Goal: Find contact information: Find contact information

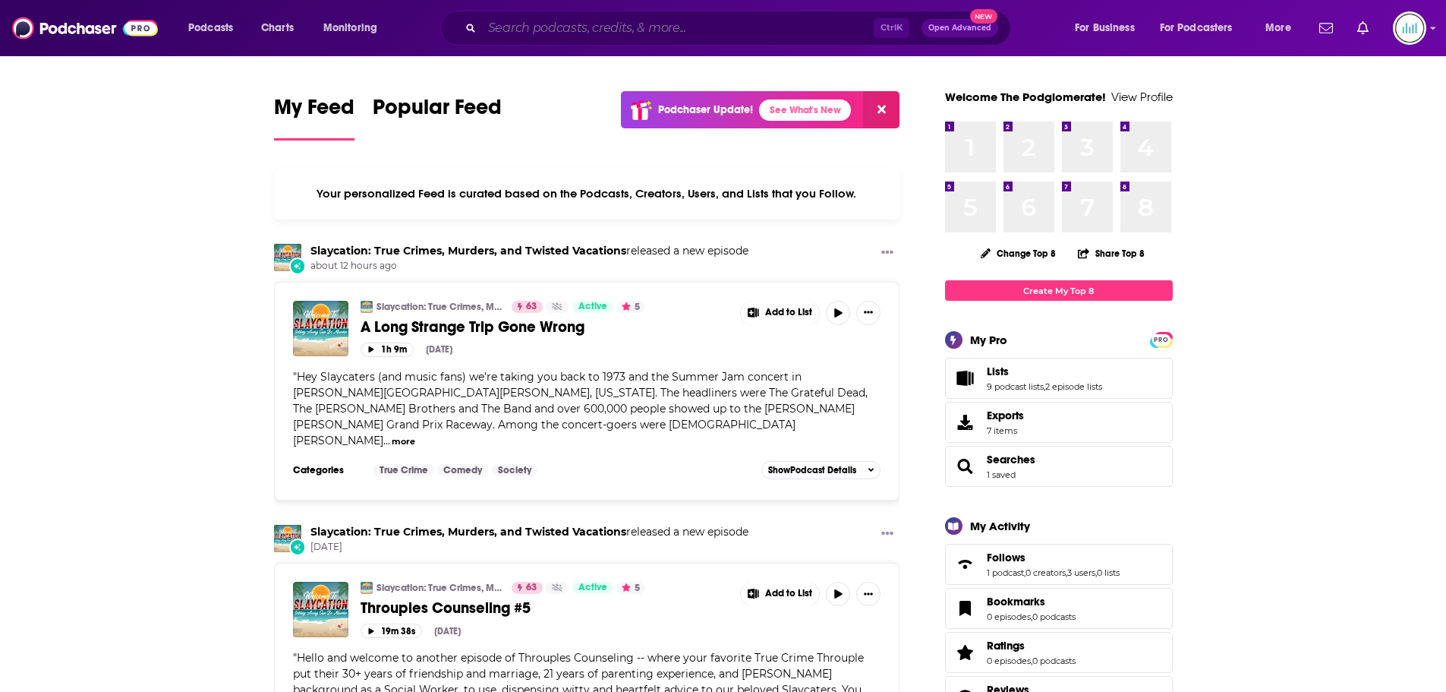
click at [511, 23] on input "Search podcasts, credits, & more..." at bounding box center [678, 28] width 392 height 24
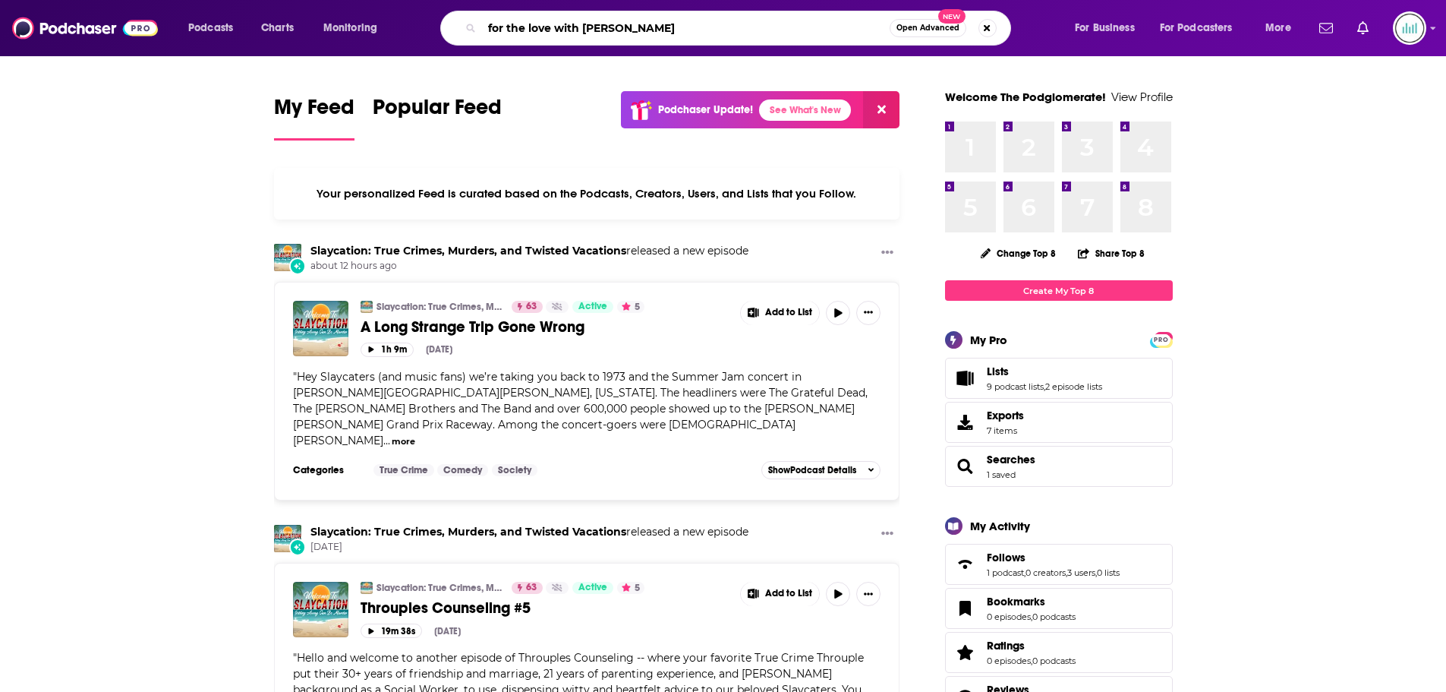
type input "for the love with [PERSON_NAME]"
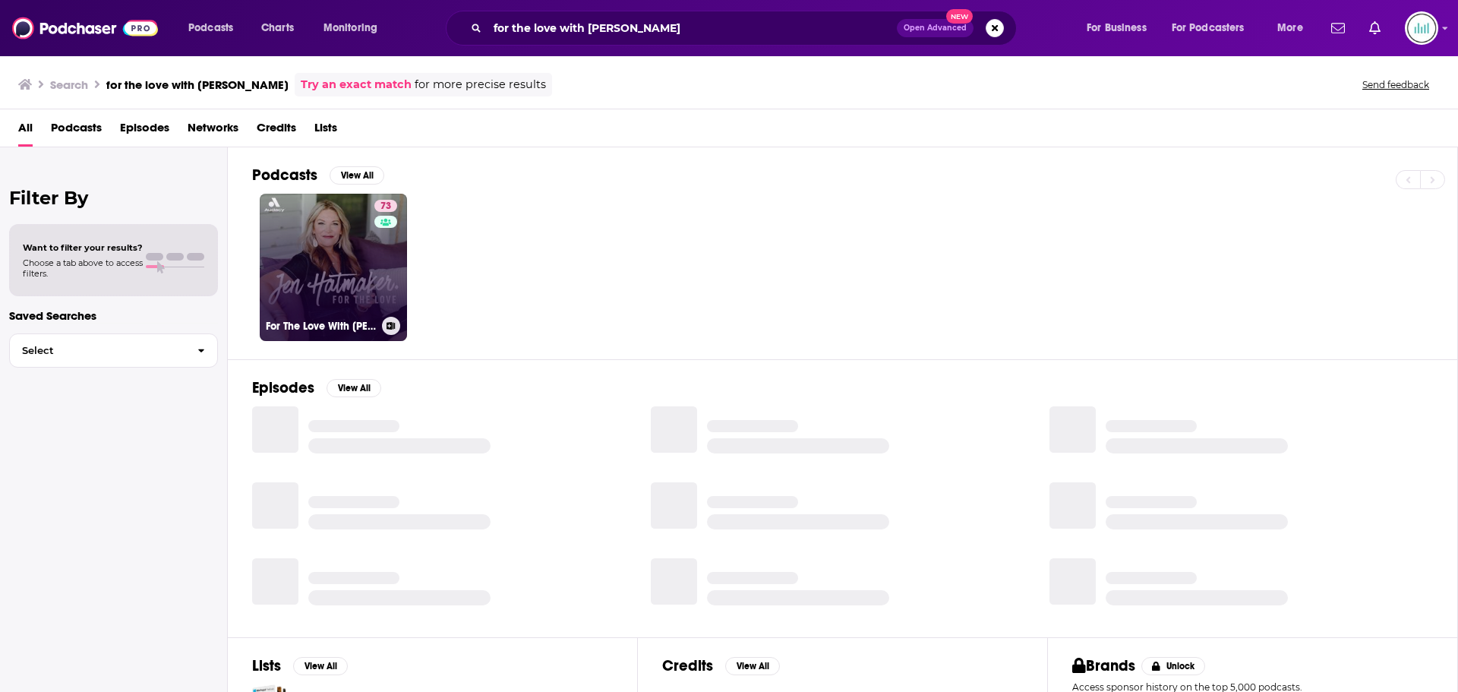
click at [351, 263] on link "73 For The Love With [PERSON_NAME] Podcast" at bounding box center [333, 267] width 147 height 147
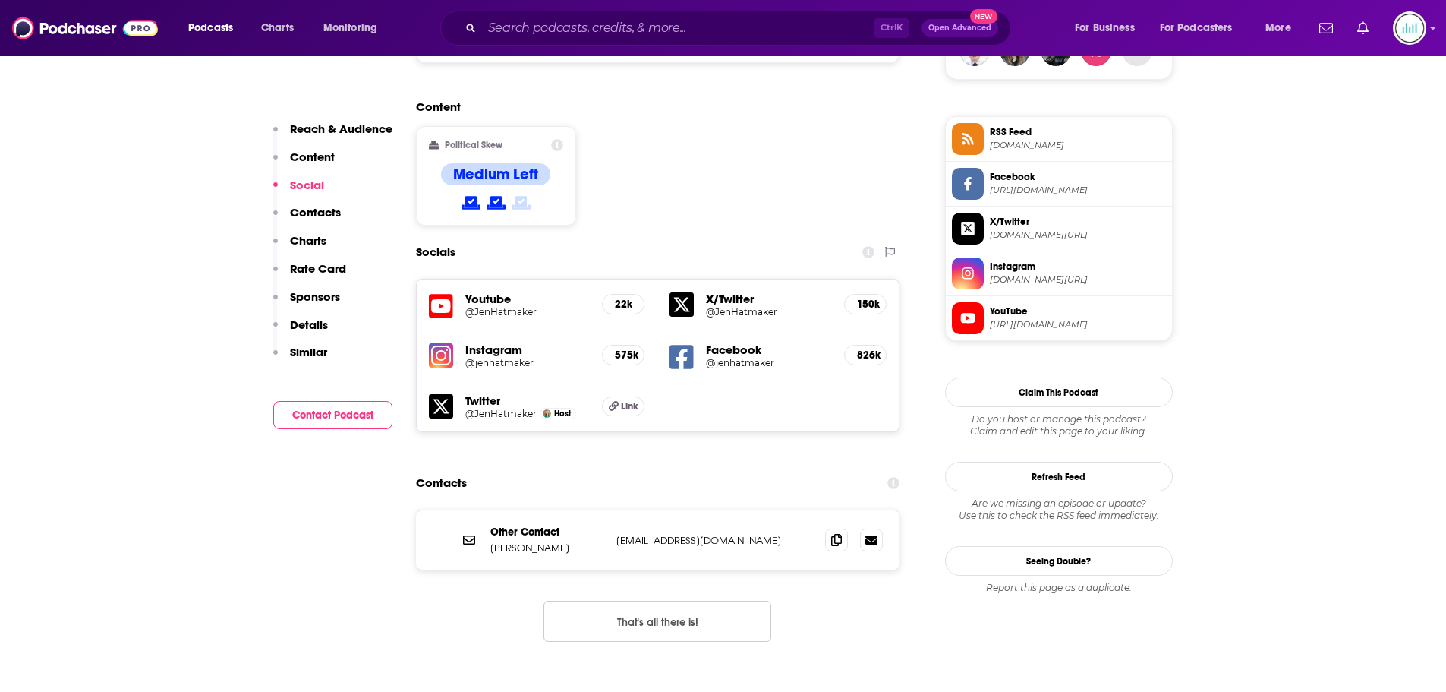
scroll to position [1215, 0]
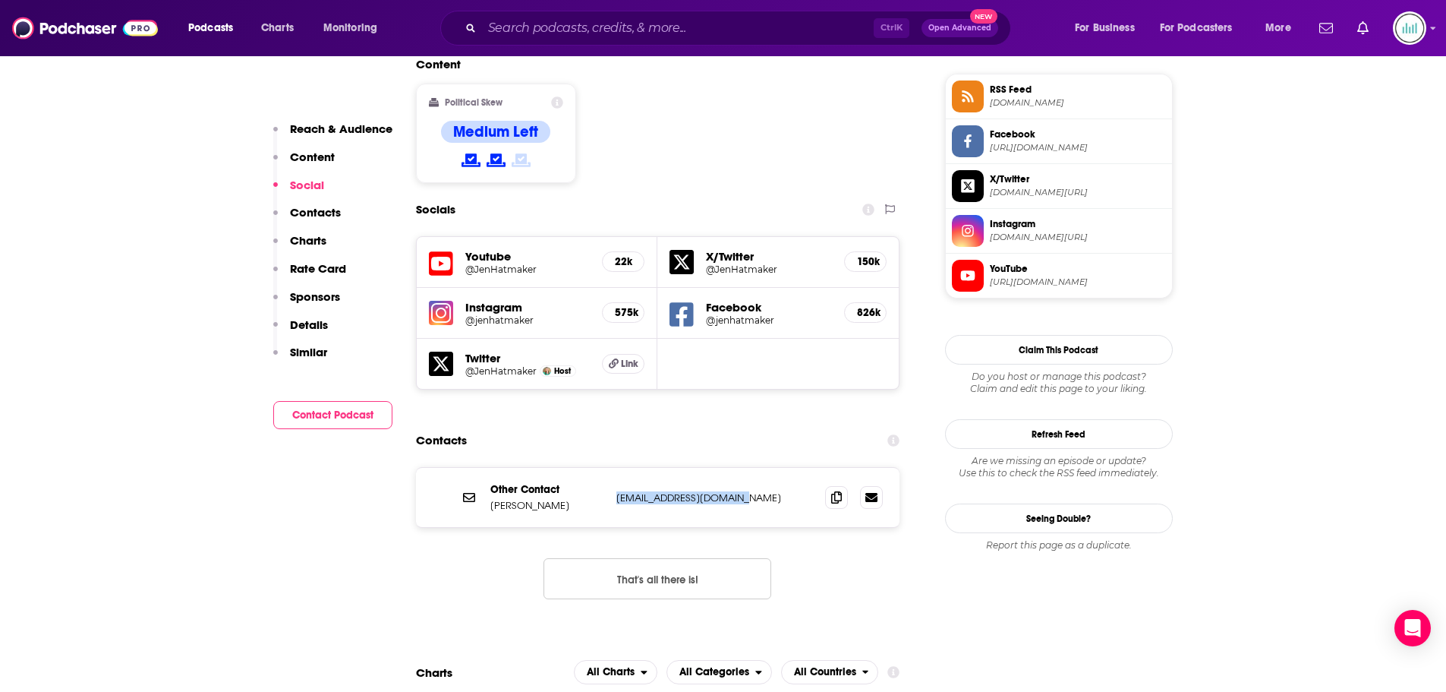
drag, startPoint x: 751, startPoint y: 402, endPoint x: 618, endPoint y: 405, distance: 132.9
click at [618, 491] on p "[EMAIL_ADDRESS][DOMAIN_NAME]" at bounding box center [715, 497] width 197 height 13
copy p "[EMAIL_ADDRESS][DOMAIN_NAME]"
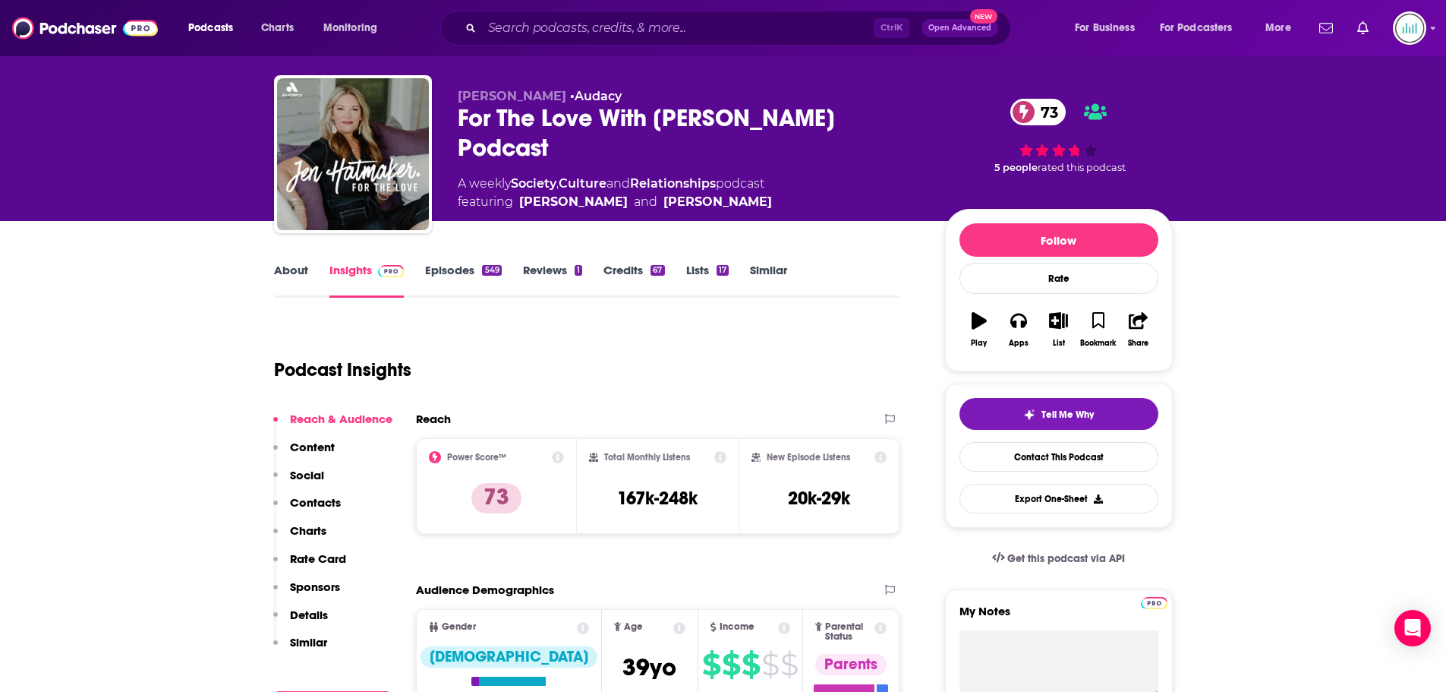
scroll to position [0, 0]
